Goal: Information Seeking & Learning: Check status

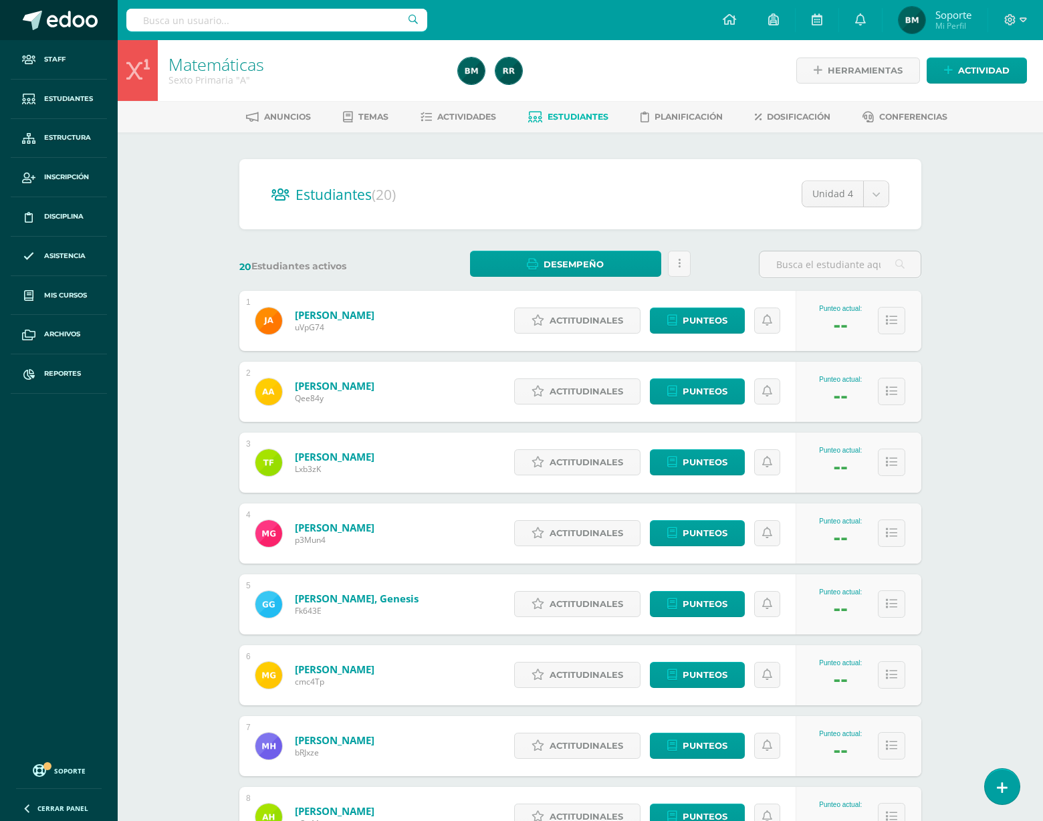
click at [62, 29] on span at bounding box center [72, 21] width 51 height 20
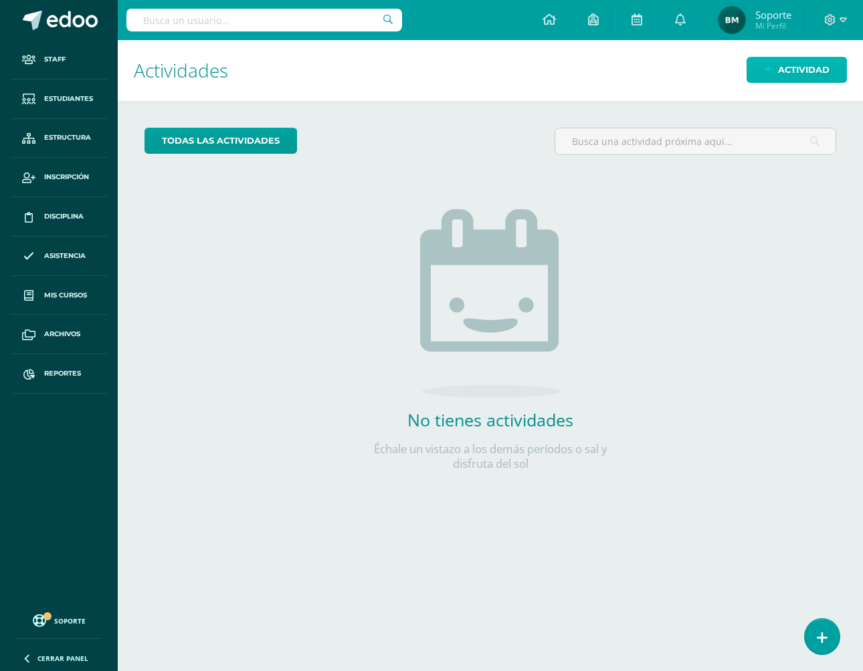
click at [766, 73] on icon at bounding box center [768, 69] width 9 height 11
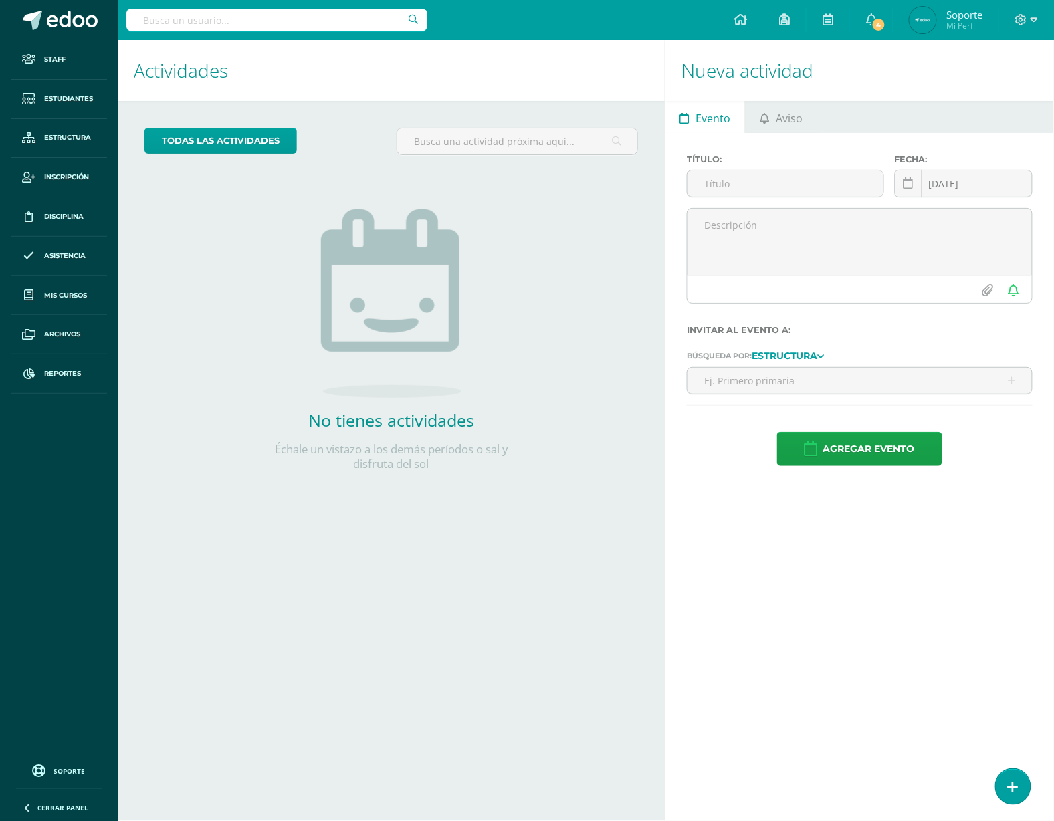
click at [229, 21] on input "text" at bounding box center [276, 20] width 301 height 23
type input "saahra"
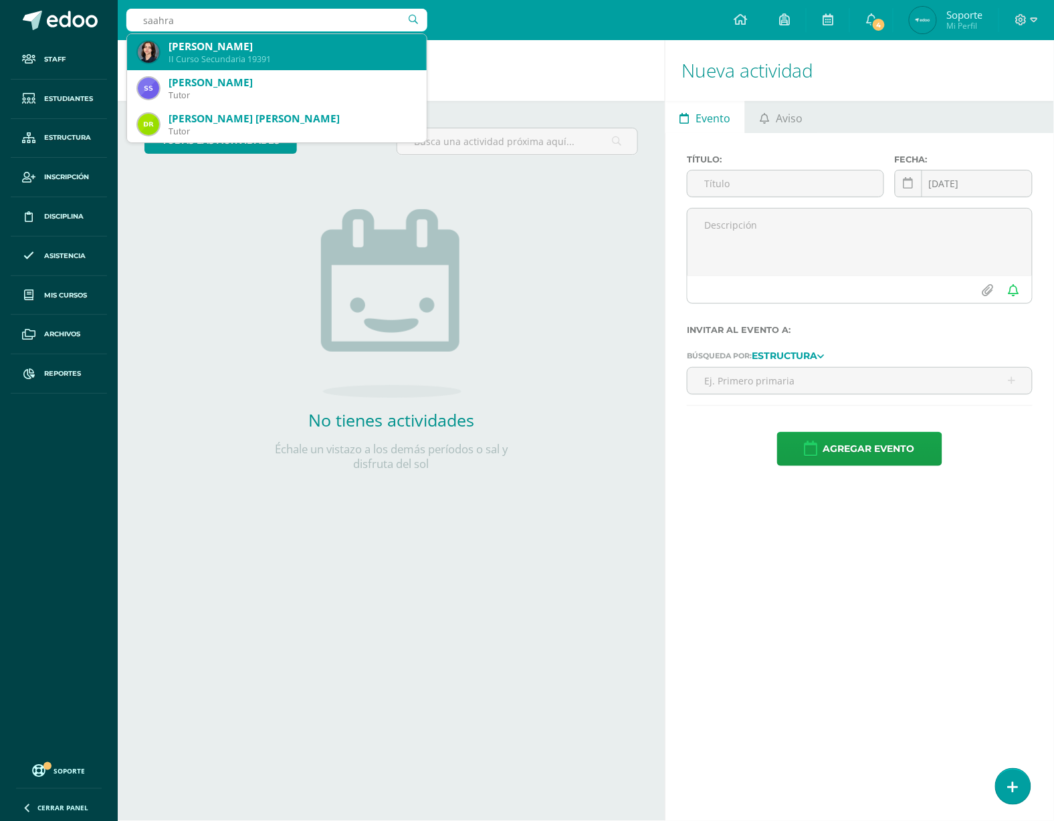
click at [281, 43] on div "SAAHRA GOMEZ MONTOYA" at bounding box center [292, 46] width 247 height 14
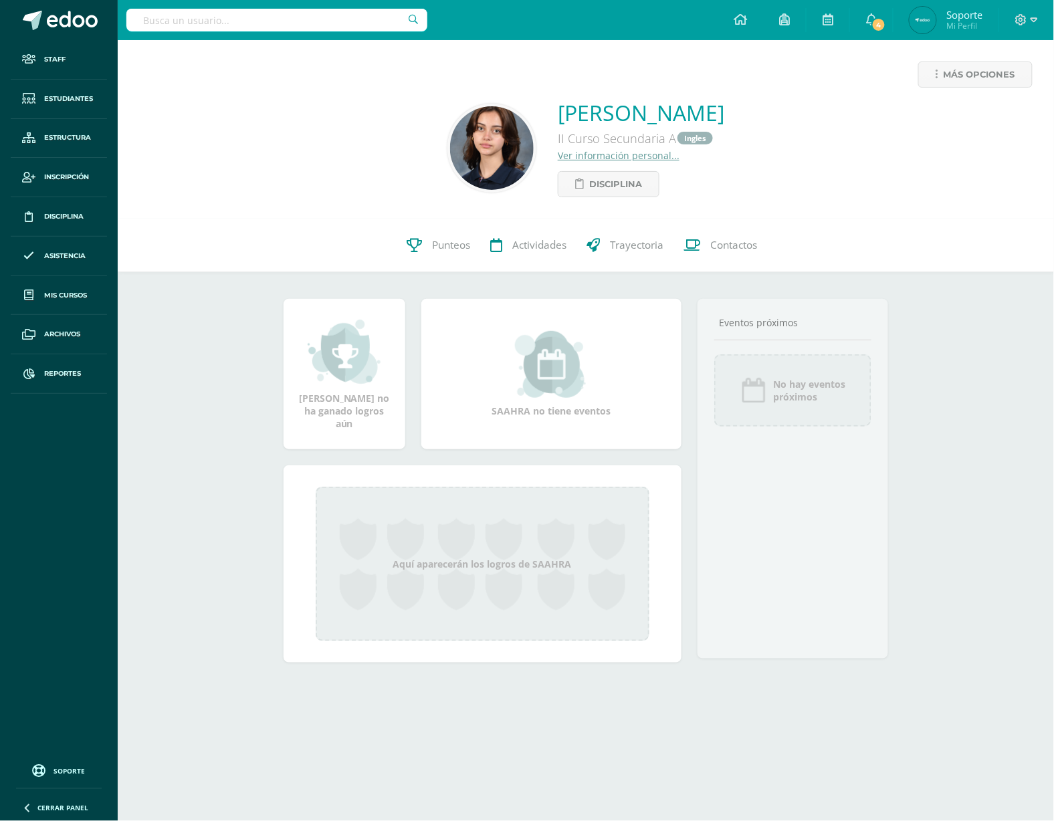
click at [583, 154] on link "Ver información personal..." at bounding box center [619, 155] width 122 height 13
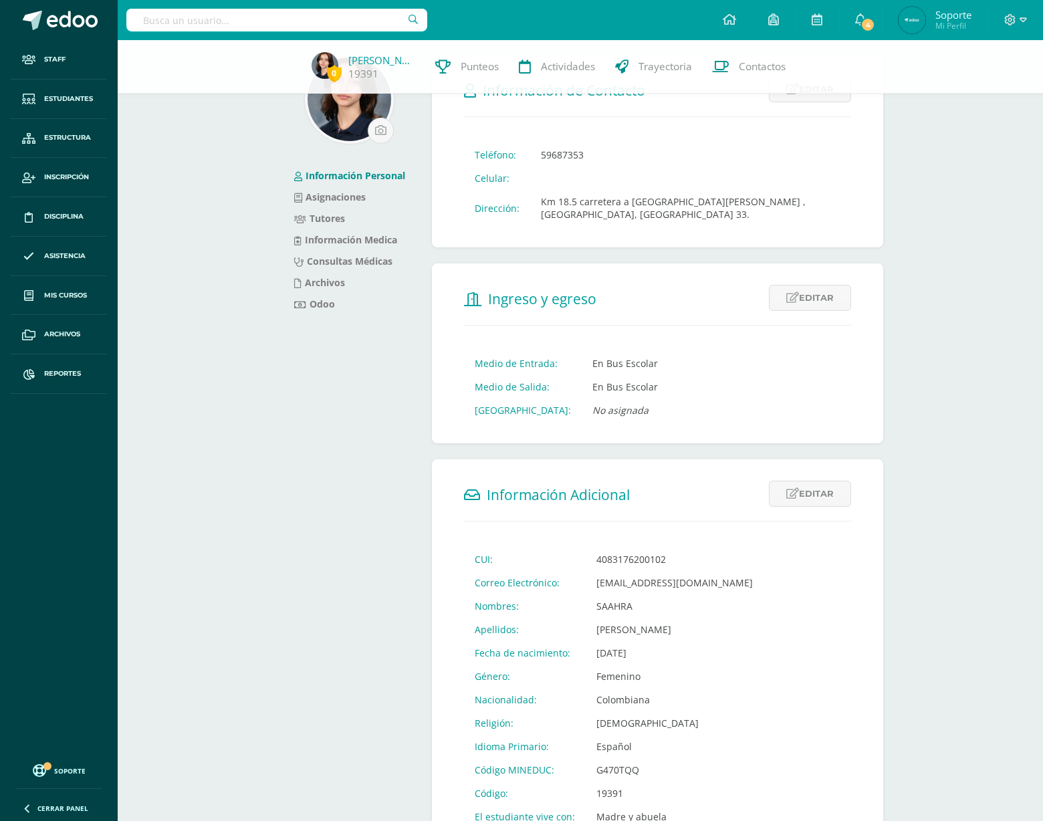
scroll to position [58, 0]
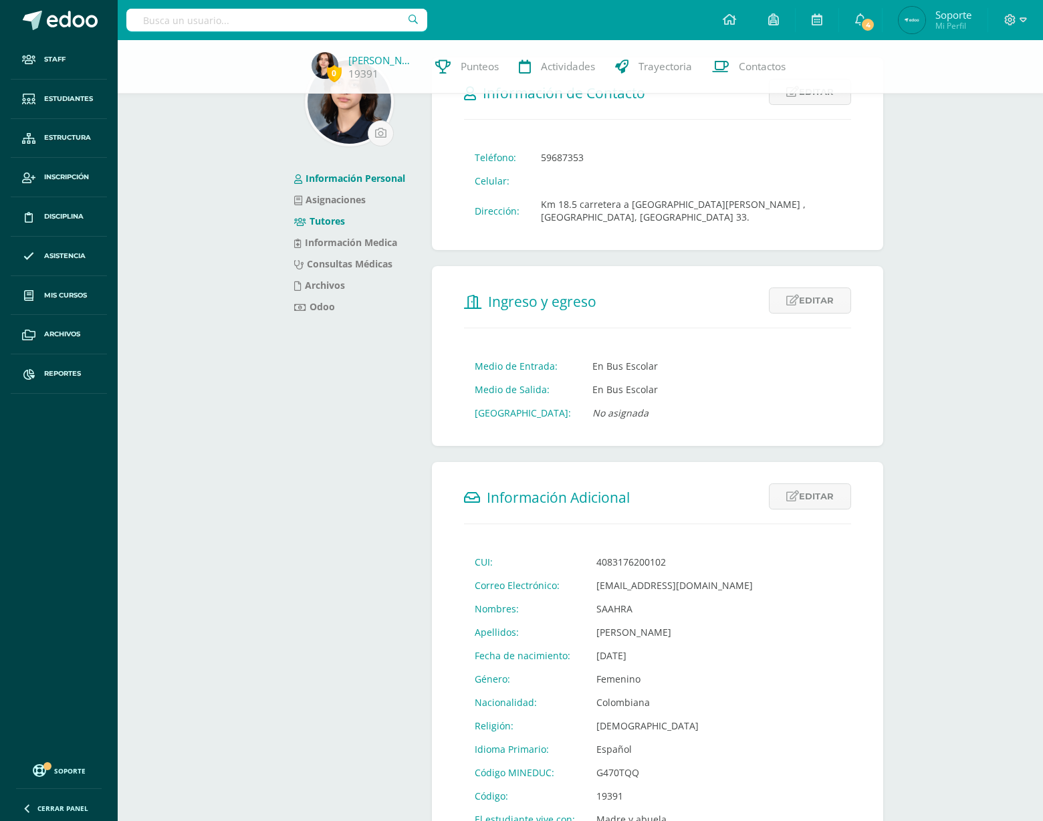
click at [336, 219] on link "Tutores" at bounding box center [319, 221] width 51 height 13
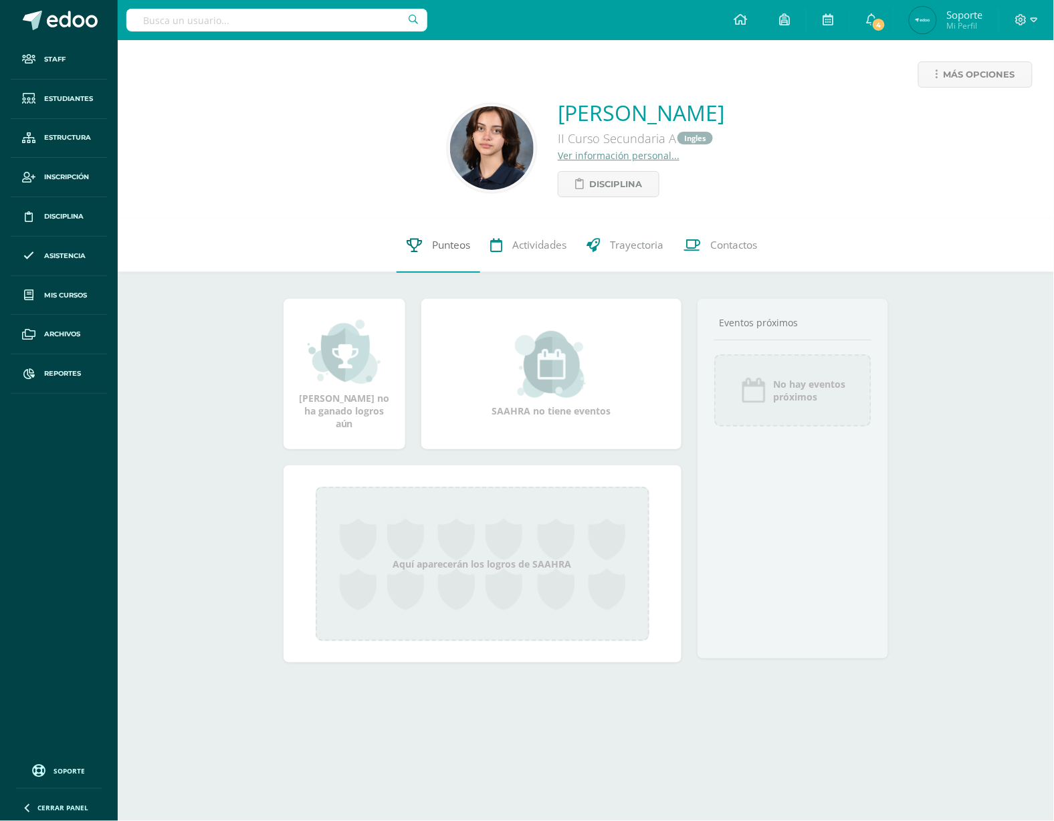
click at [435, 257] on link "Punteos" at bounding box center [439, 245] width 84 height 53
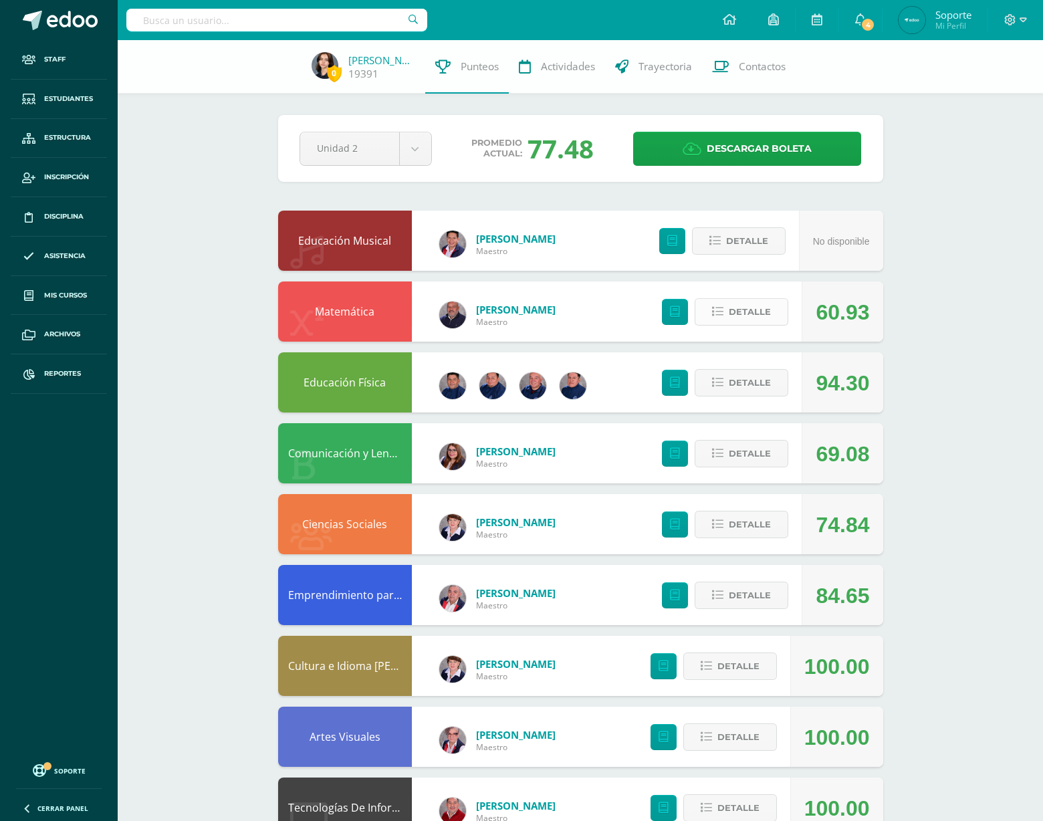
click at [742, 302] on span "Detalle" at bounding box center [750, 312] width 42 height 25
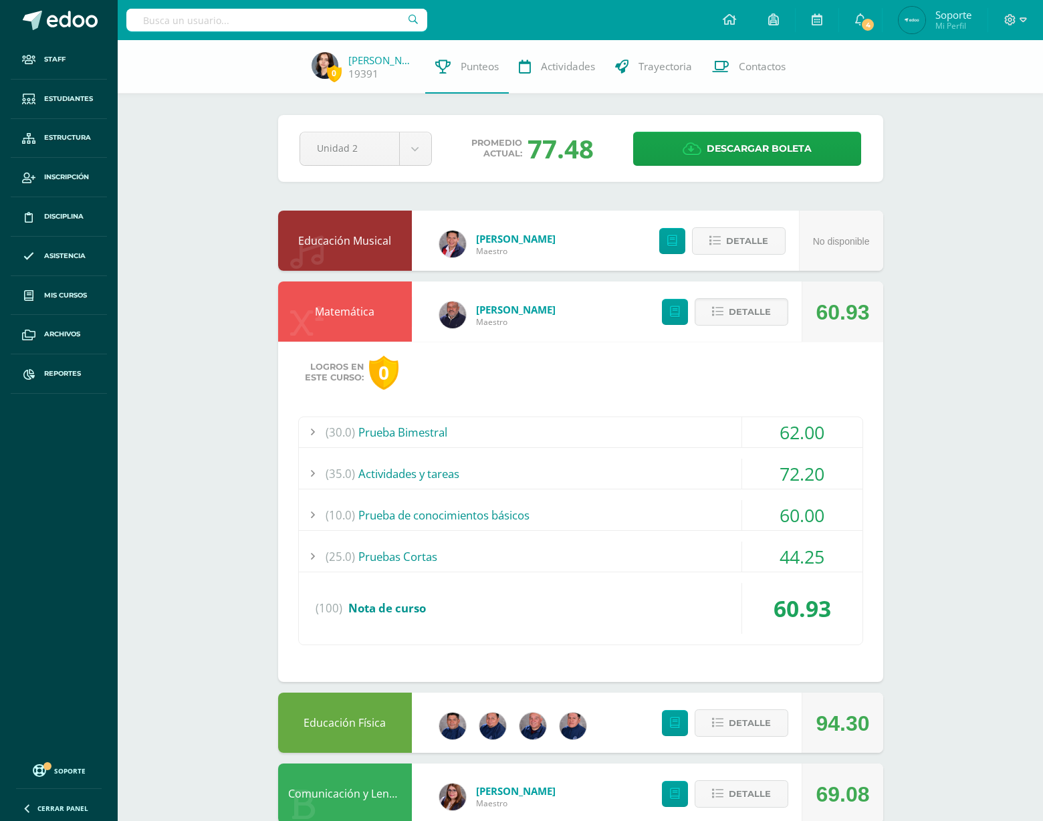
click at [339, 311] on link "Matemática" at bounding box center [345, 311] width 60 height 15
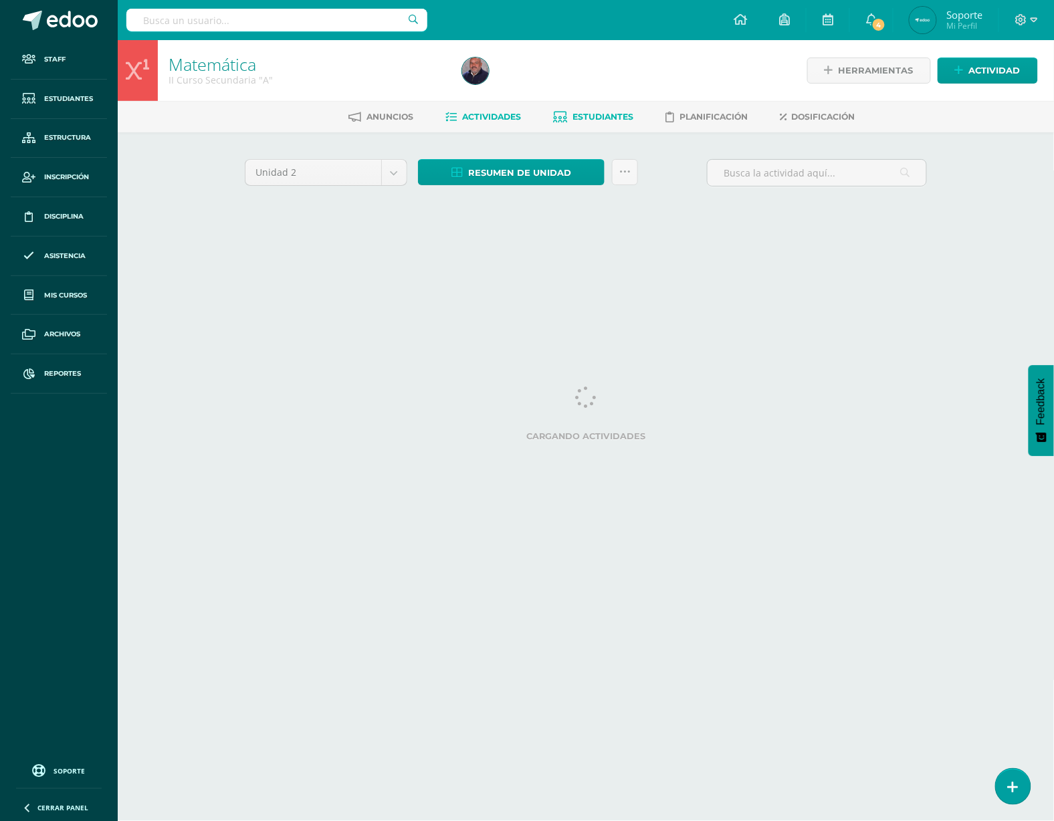
click at [594, 106] on link "Estudiantes" at bounding box center [593, 116] width 80 height 21
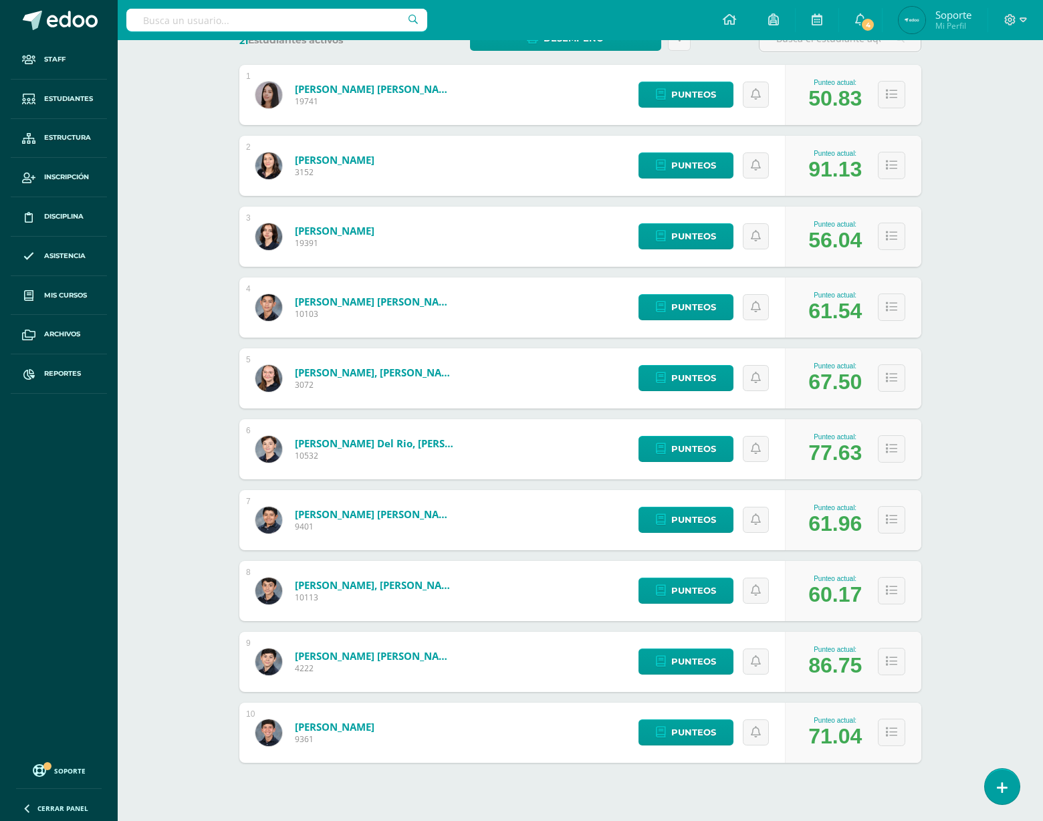
scroll to position [251, 0]
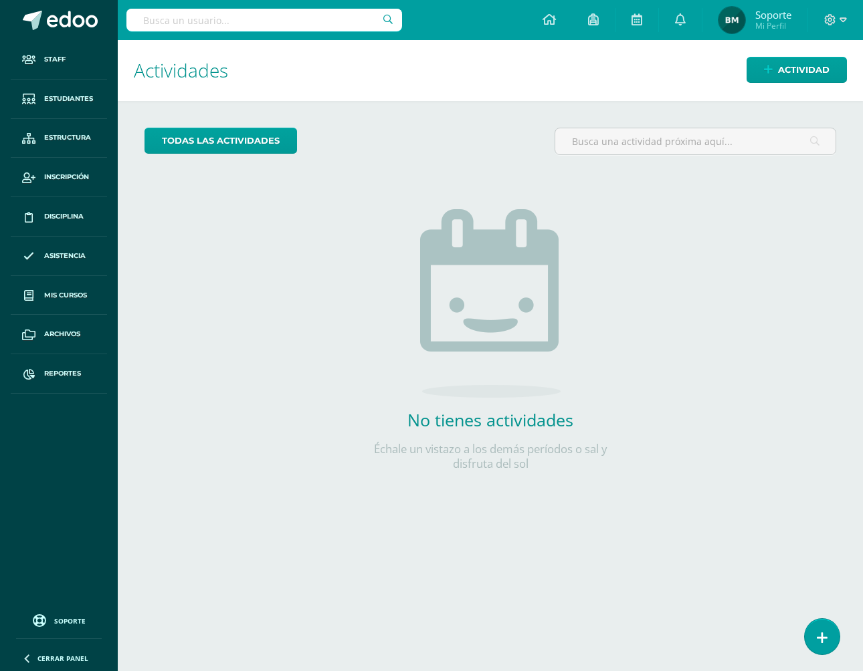
click at [188, 28] on input "text" at bounding box center [263, 20] width 275 height 23
type input "imatematica"
type input "matematica"
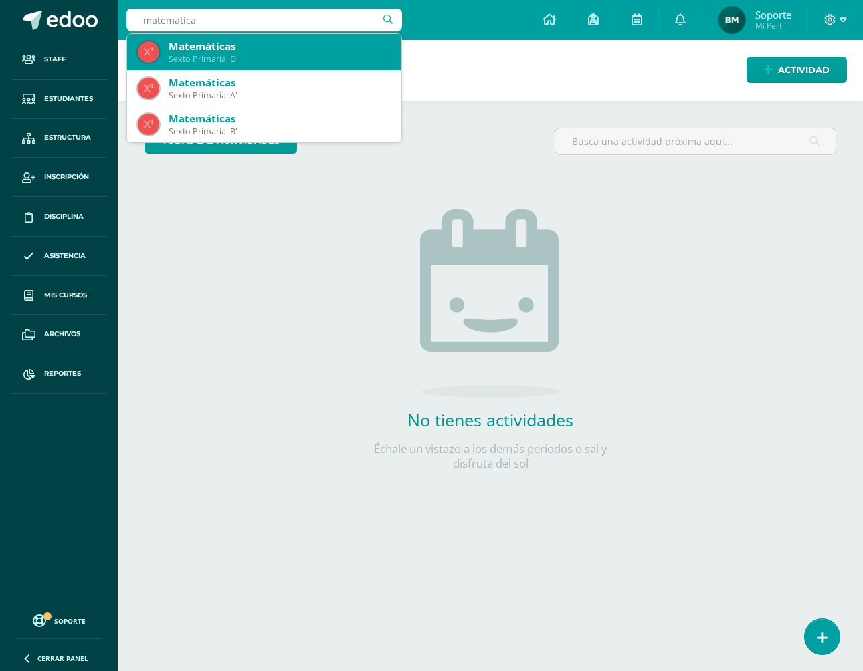
click at [219, 47] on div "Matemáticas" at bounding box center [280, 46] width 222 height 14
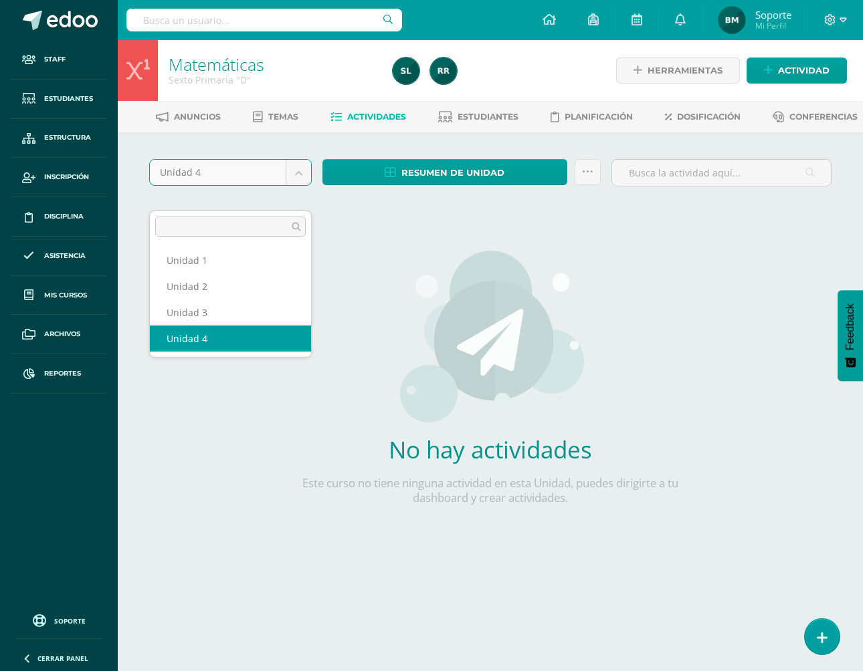
click at [265, 185] on body "Staff Estudiantes Estructura Inscripción Disciplina Asistencia Mis cursos Archi…" at bounding box center [431, 287] width 863 height 574
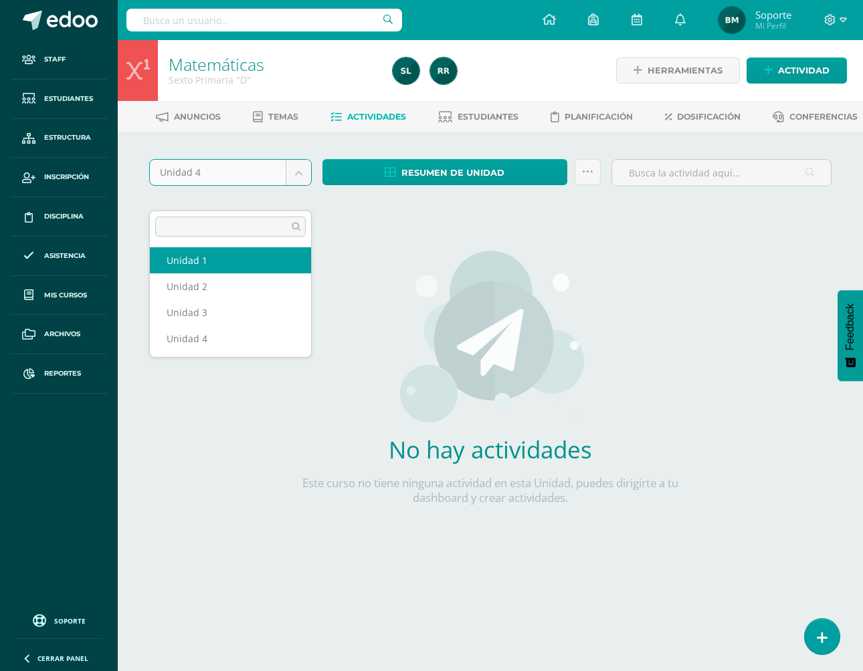
select select "Unidad 1"
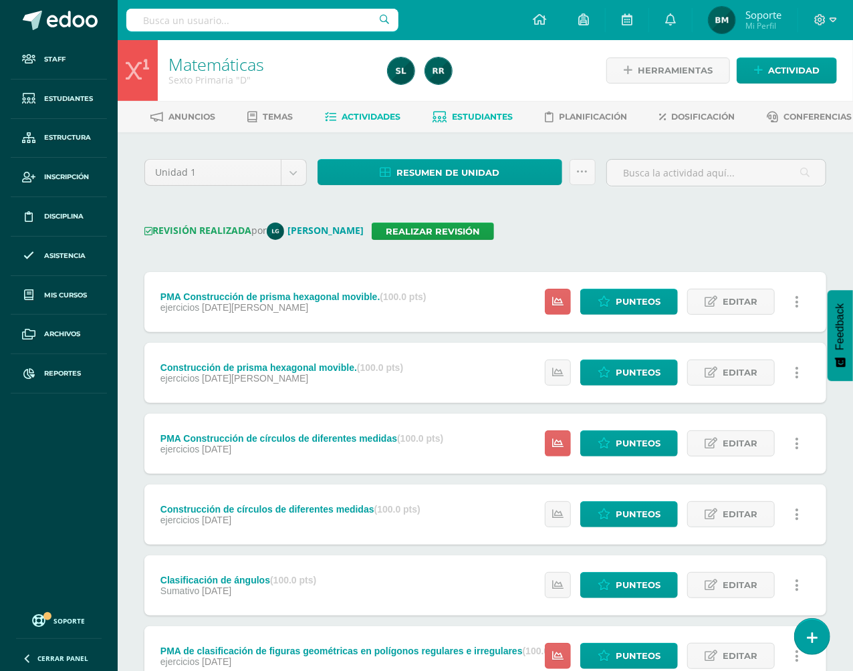
click at [512, 120] on span "Estudiantes" at bounding box center [483, 117] width 61 height 10
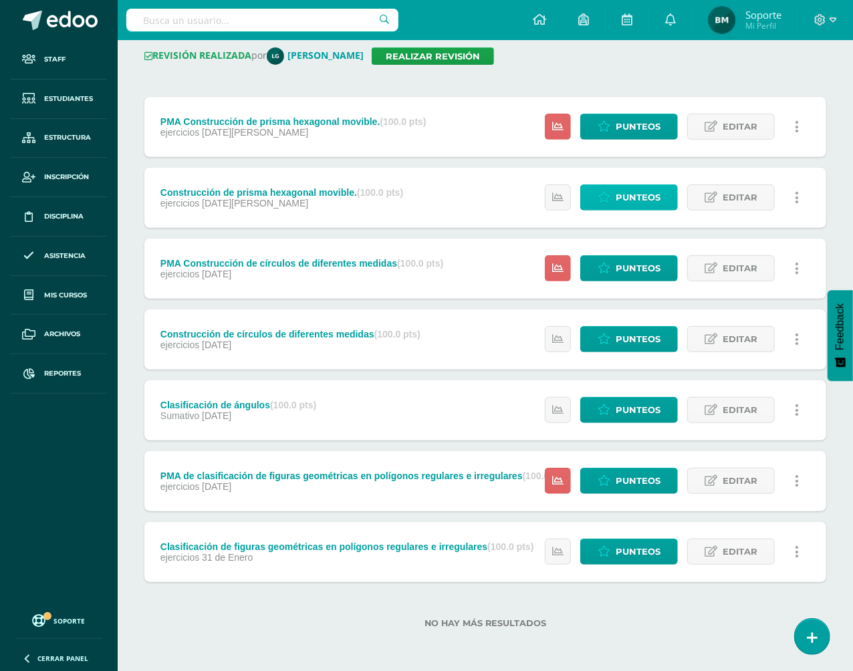
click at [629, 204] on span "Punteos" at bounding box center [638, 197] width 45 height 25
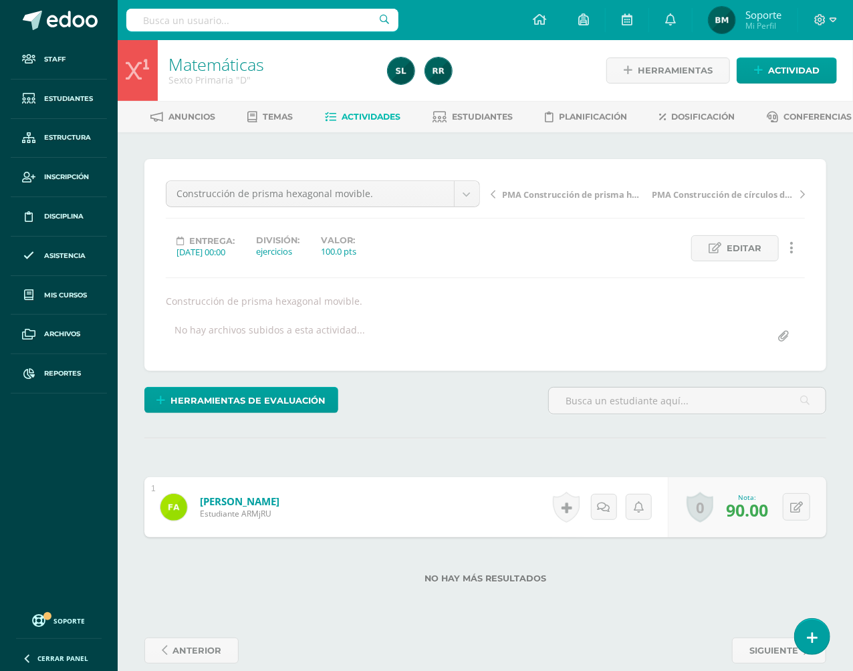
scroll to position [40, 0]
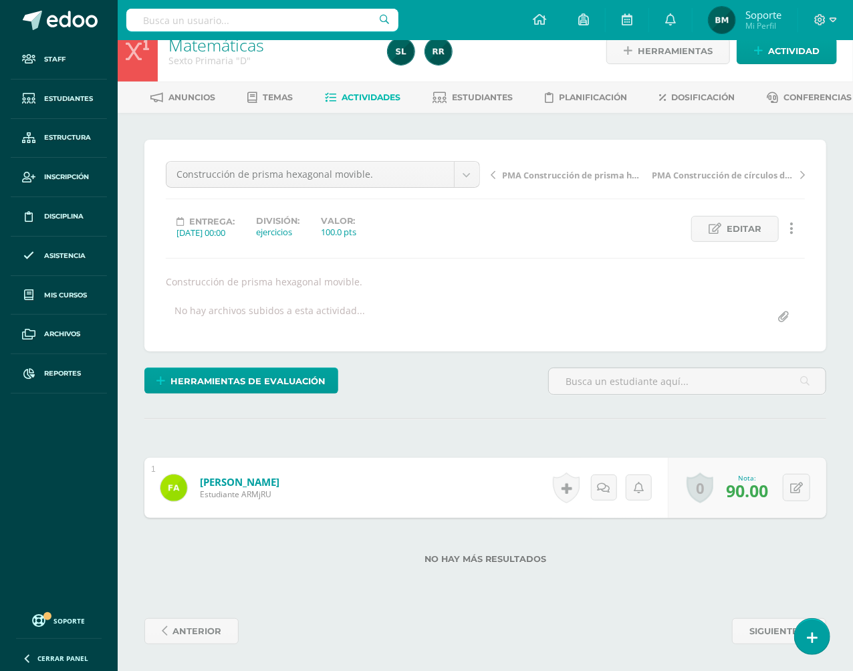
click at [167, 19] on input "text" at bounding box center [262, 20] width 272 height 23
type input "matematica"
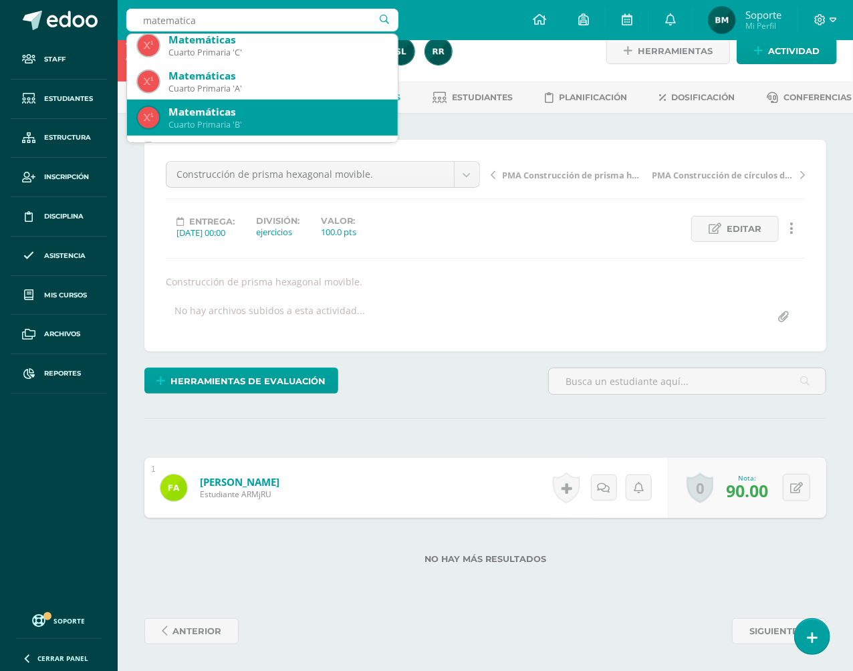
scroll to position [373, 0]
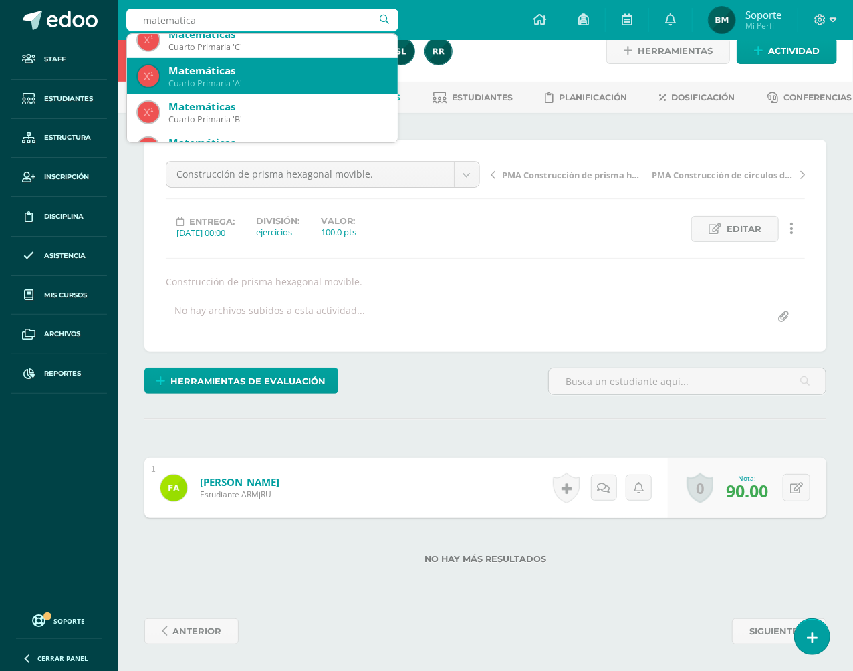
click at [225, 89] on div "Matemáticas Cuarto Primaria 'A'" at bounding box center [262, 76] width 249 height 36
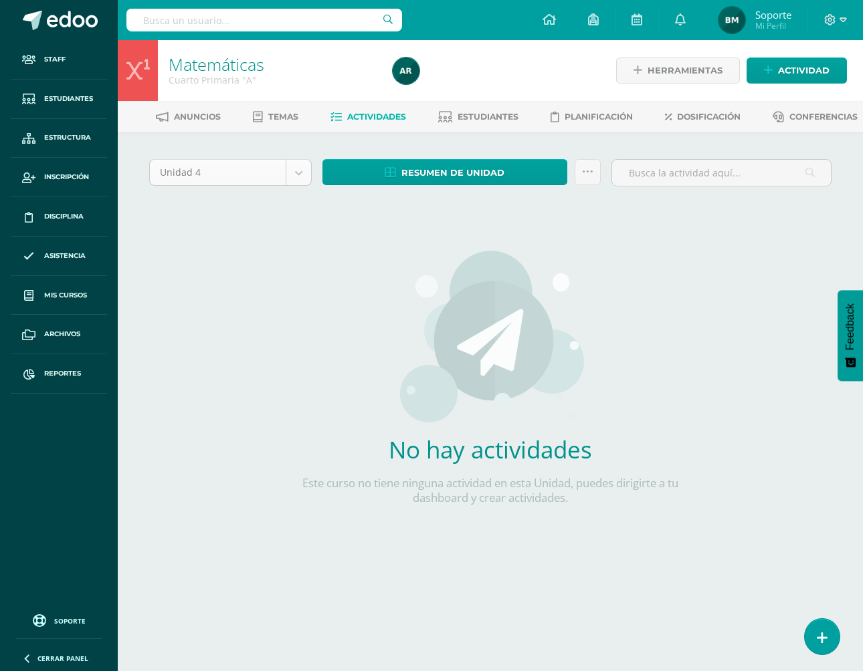
click at [288, 197] on body "Staff Estudiantes Estructura Inscripción Disciplina Asistencia Mis cursos Archi…" at bounding box center [431, 287] width 863 height 574
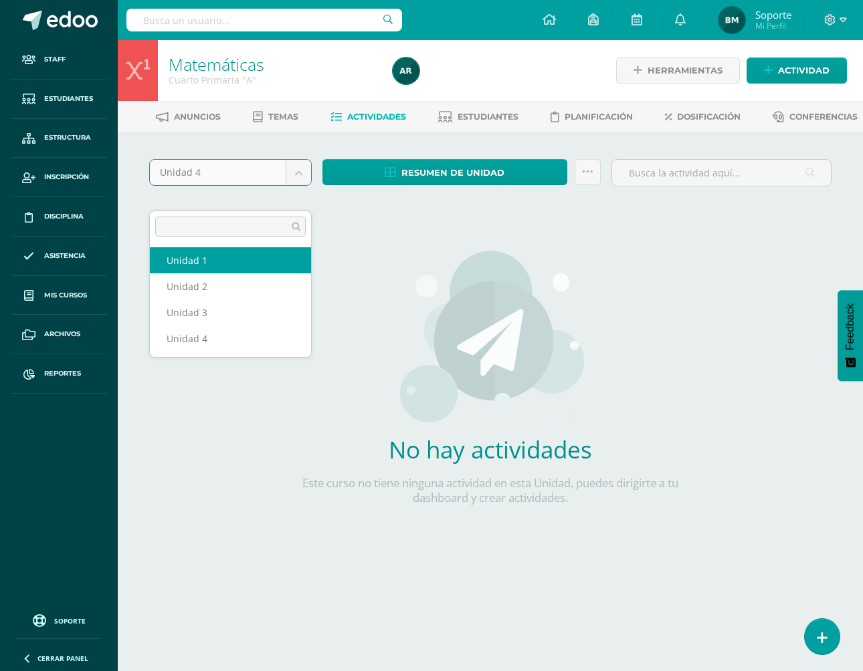
drag, startPoint x: 257, startPoint y: 237, endPoint x: 257, endPoint y: 249, distance: 11.4
select select "Unidad 1"
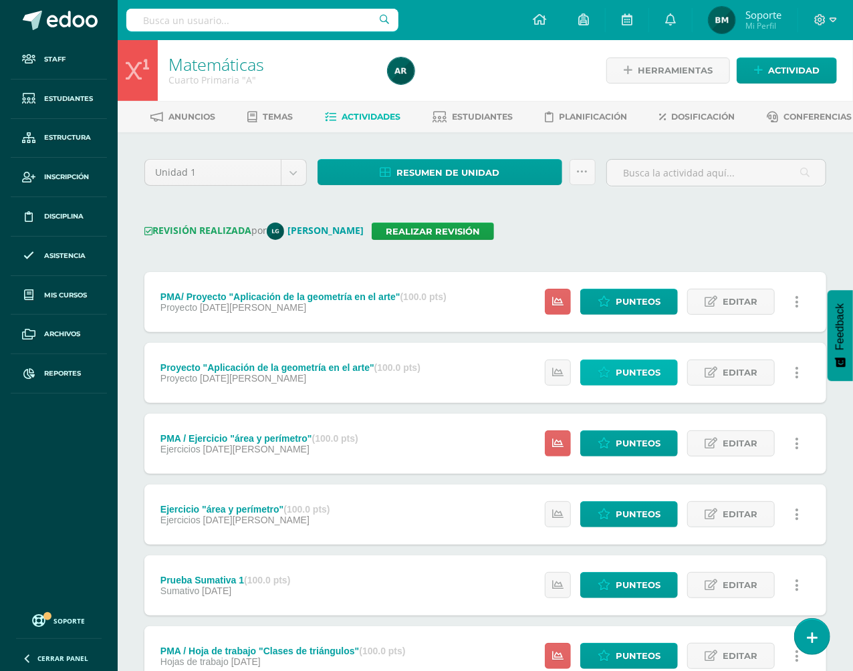
click at [631, 385] on span "Punteos" at bounding box center [638, 372] width 45 height 25
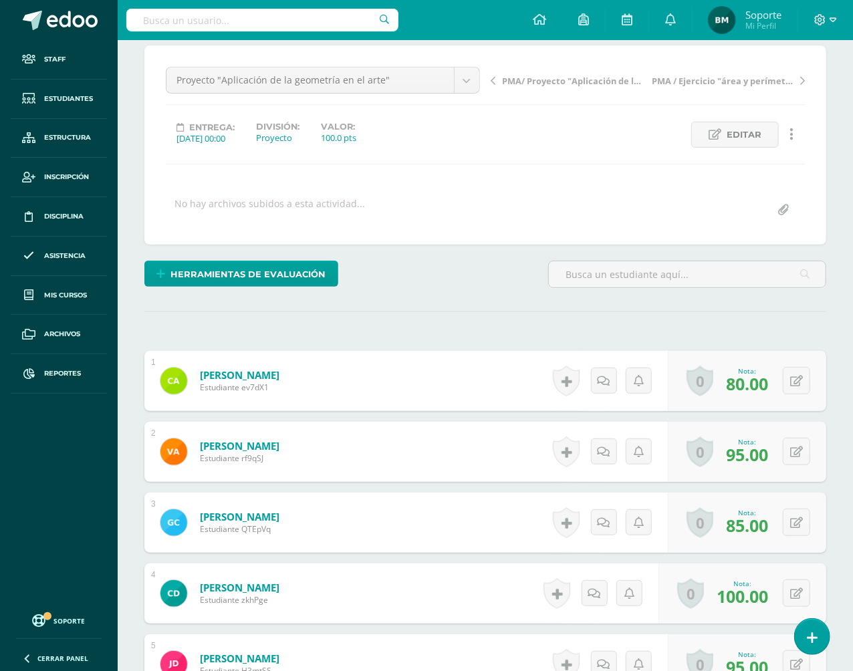
scroll to position [114, 0]
